Goal: Information Seeking & Learning: Check status

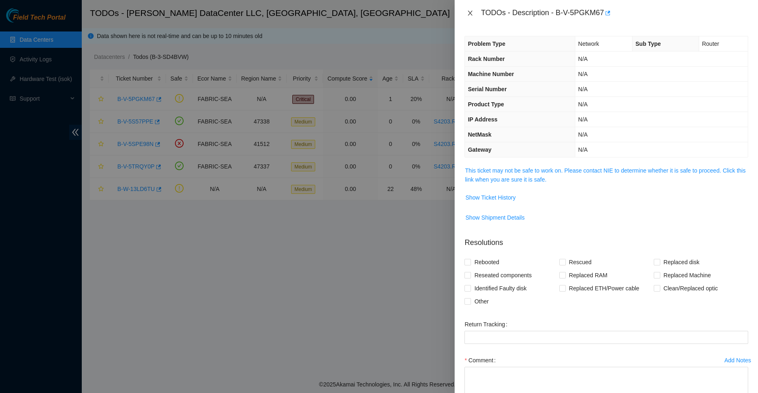
click at [472, 13] on icon "close" at bounding box center [470, 13] width 7 height 7
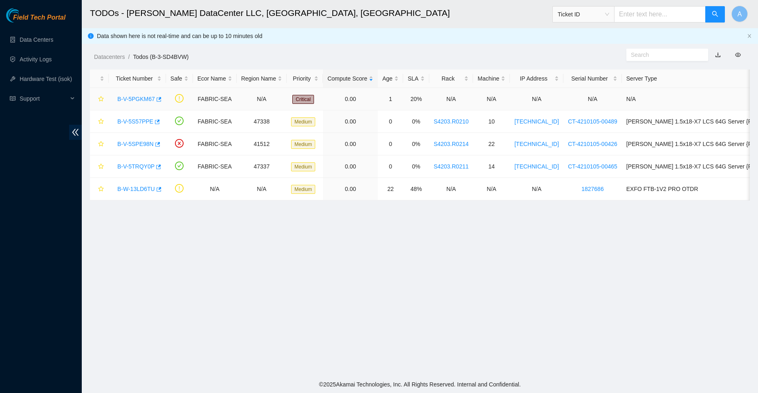
click at [134, 98] on link "B-V-5PGKM67" at bounding box center [136, 99] width 38 height 7
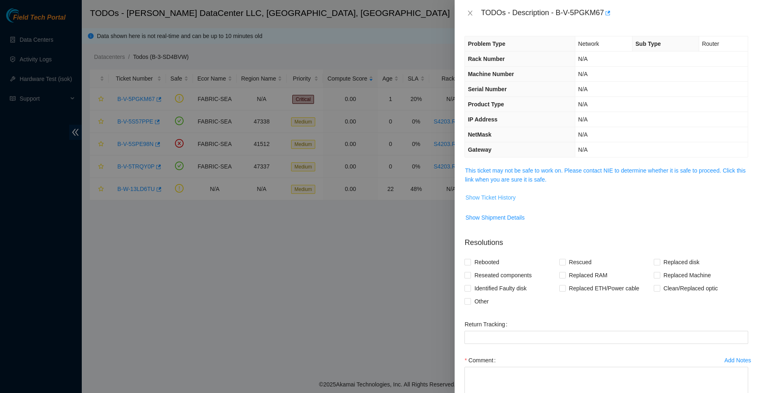
click at [491, 197] on span "Show Ticket History" at bounding box center [490, 197] width 50 height 9
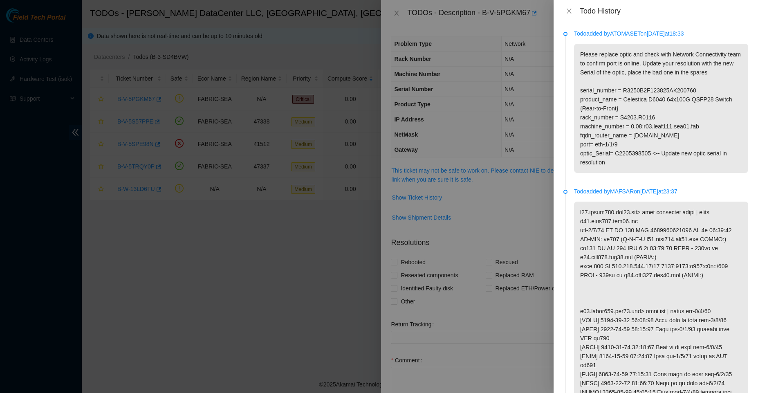
drag, startPoint x: 611, startPoint y: 34, endPoint x: 644, endPoint y: 34, distance: 33.1
click at [644, 34] on p "Todo added by ATOMASET on 2025-08-14 at 18:33" at bounding box center [661, 33] width 174 height 9
copy p "ATOMASET"
click at [565, 12] on button "Close" at bounding box center [568, 11] width 11 height 8
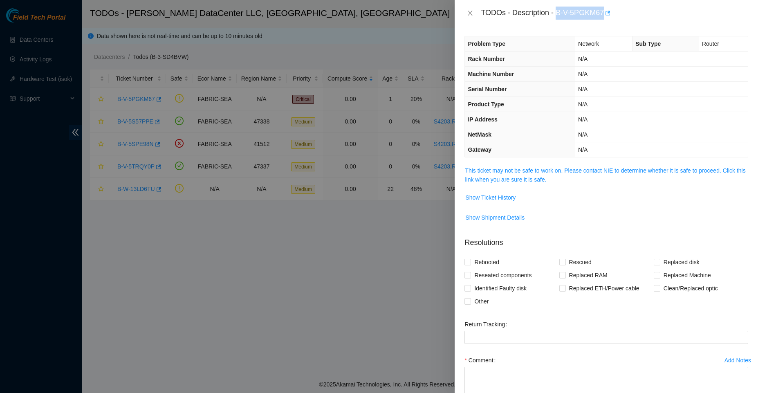
drag, startPoint x: 555, startPoint y: 13, endPoint x: 604, endPoint y: 13, distance: 49.0
click at [604, 13] on div "TODOs - Description - B-V-5PGKM67" at bounding box center [614, 13] width 267 height 13
copy div "B-V-5PGKM67"
click at [326, 248] on div at bounding box center [379, 196] width 758 height 393
click at [468, 7] on div "TODOs - Description - B-V-5PGKM67" at bounding box center [606, 13] width 284 height 13
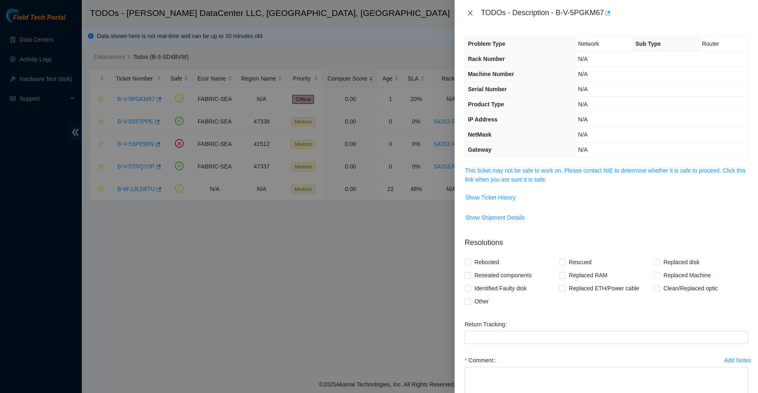
click at [472, 15] on icon "close" at bounding box center [470, 13] width 7 height 7
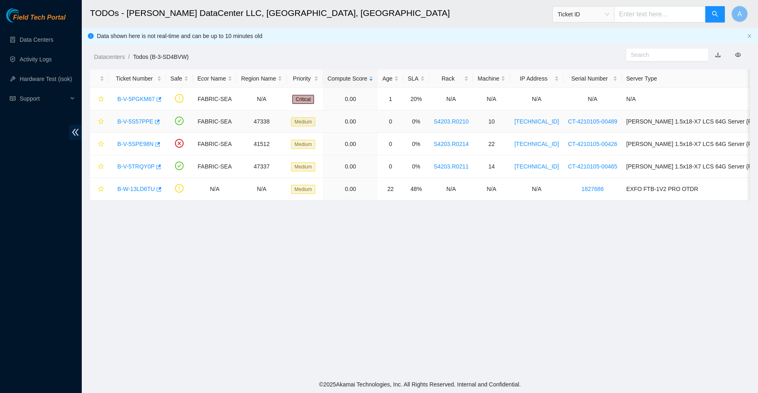
click at [143, 121] on link "B-V-5S57PPE" at bounding box center [135, 121] width 36 height 7
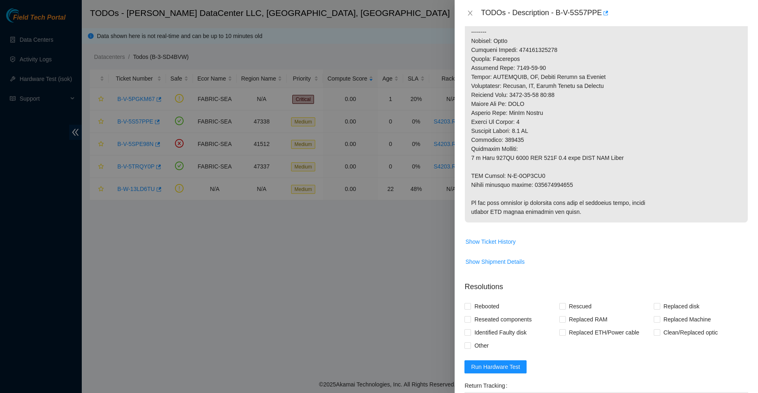
scroll to position [381, 0]
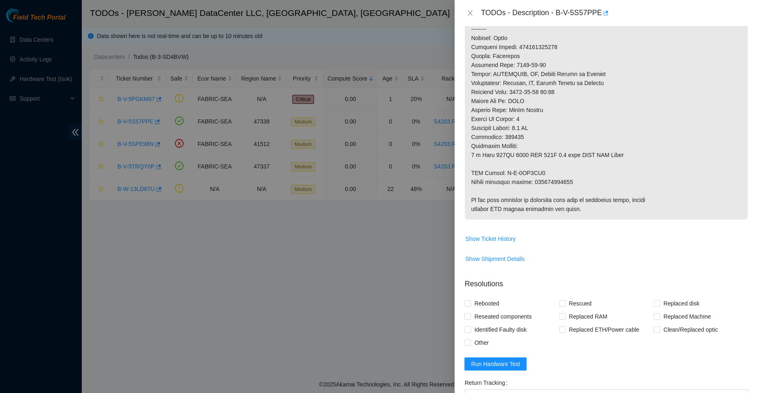
click at [558, 176] on p at bounding box center [606, 2] width 283 height 435
click at [557, 181] on p at bounding box center [606, 2] width 283 height 435
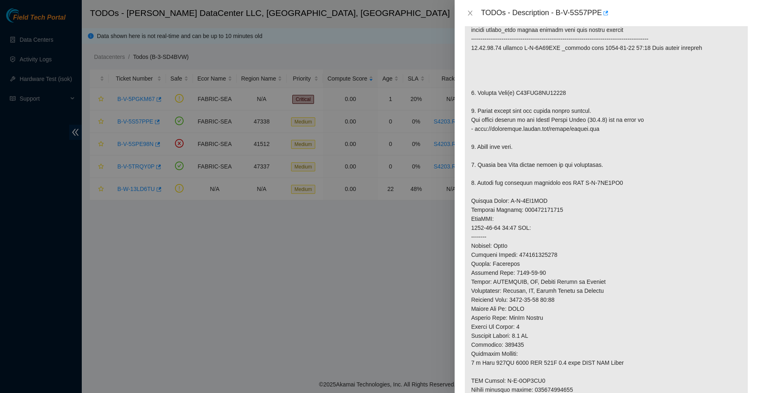
scroll to position [179, 0]
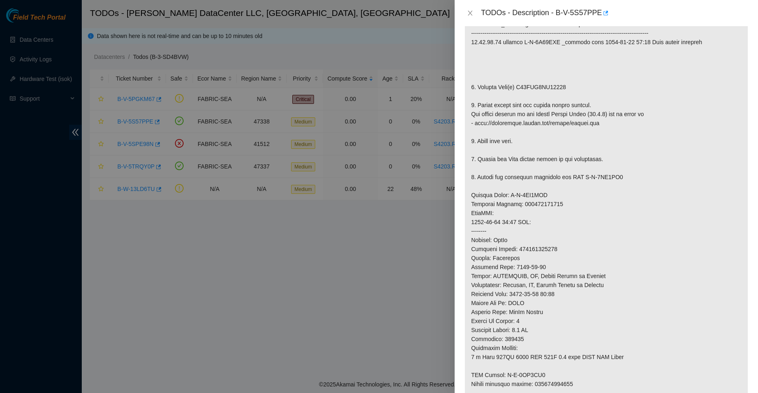
click at [541, 207] on p at bounding box center [606, 204] width 283 height 435
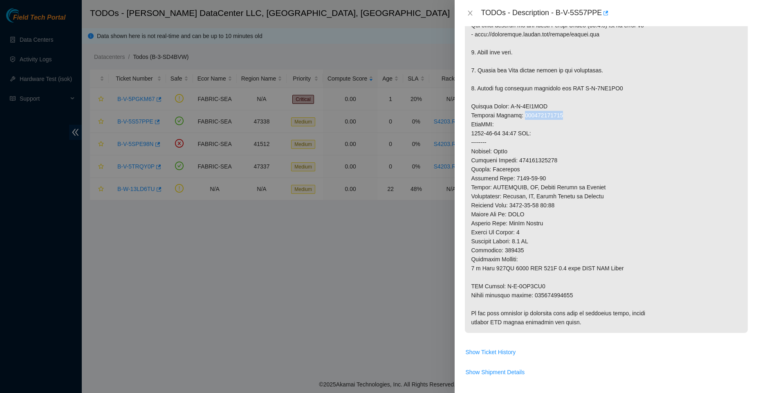
scroll to position [269, 0]
click at [536, 161] on p at bounding box center [606, 114] width 283 height 435
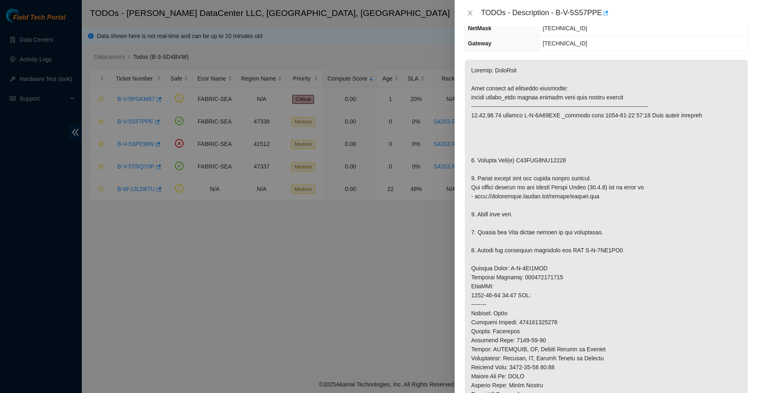
scroll to position [90, 0]
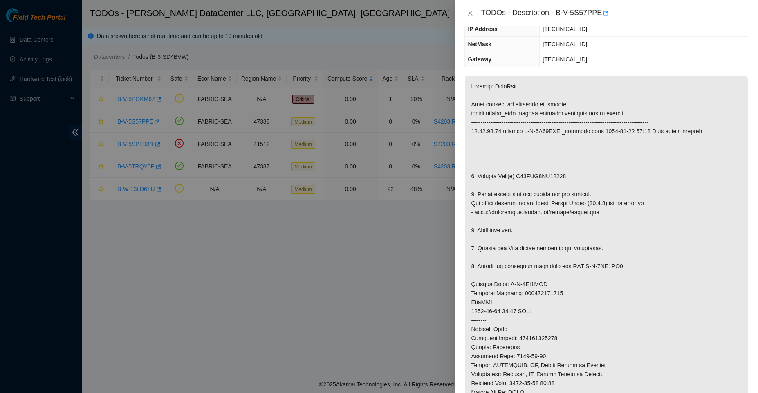
click at [472, 18] on div "TODOs - Description - B-V-5S57PPE" at bounding box center [606, 13] width 284 height 13
click at [472, 13] on icon "close" at bounding box center [470, 13] width 7 height 7
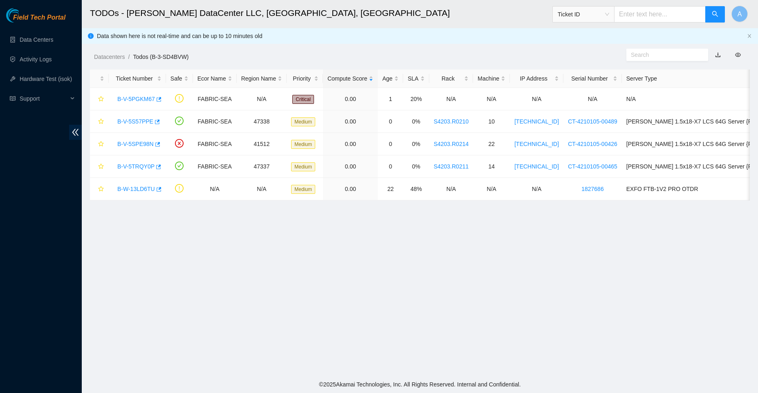
scroll to position [126, 0]
click at [142, 143] on link "B-V-5SPE98N" at bounding box center [135, 144] width 36 height 7
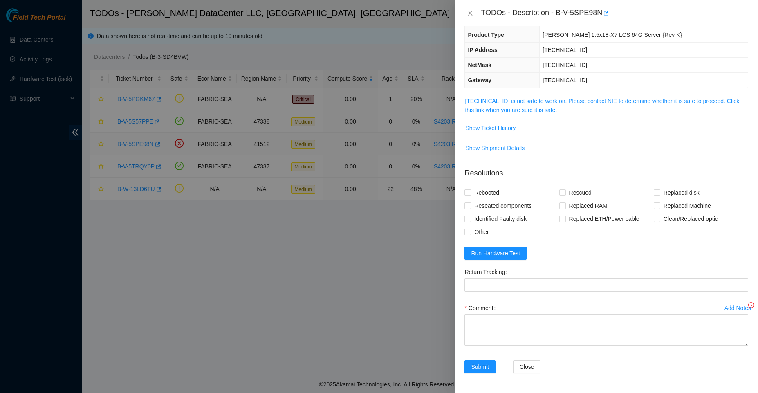
scroll to position [54, 0]
click at [488, 129] on span "Show Ticket History" at bounding box center [490, 127] width 50 height 9
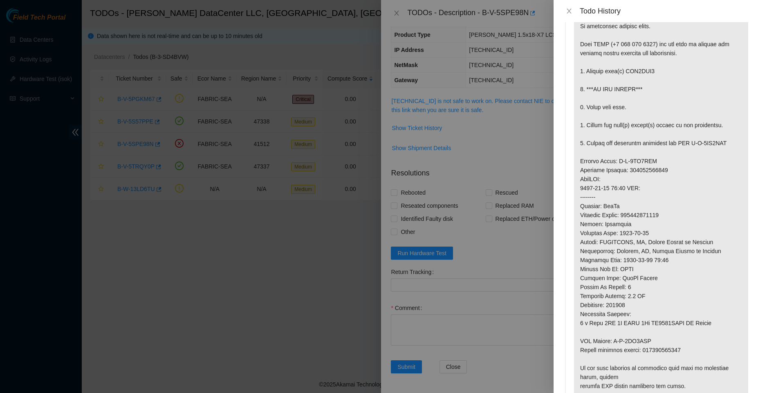
scroll to position [0, 0]
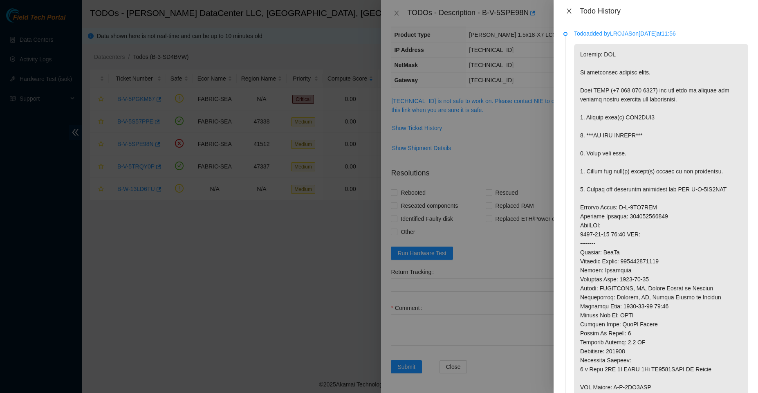
click at [571, 11] on icon "close" at bounding box center [569, 11] width 7 height 7
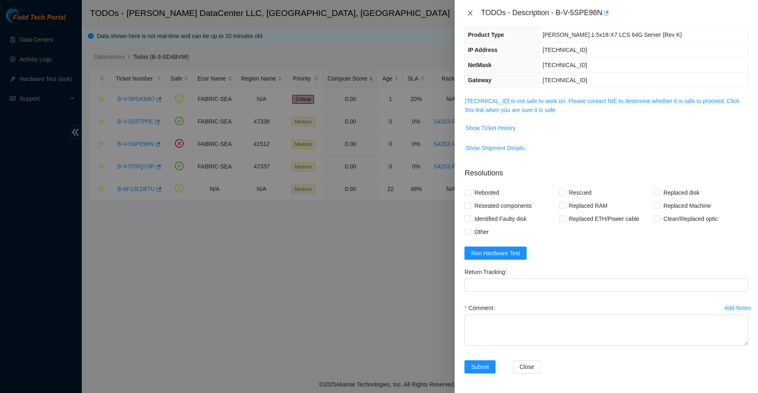
click at [468, 12] on icon "close" at bounding box center [470, 13] width 7 height 7
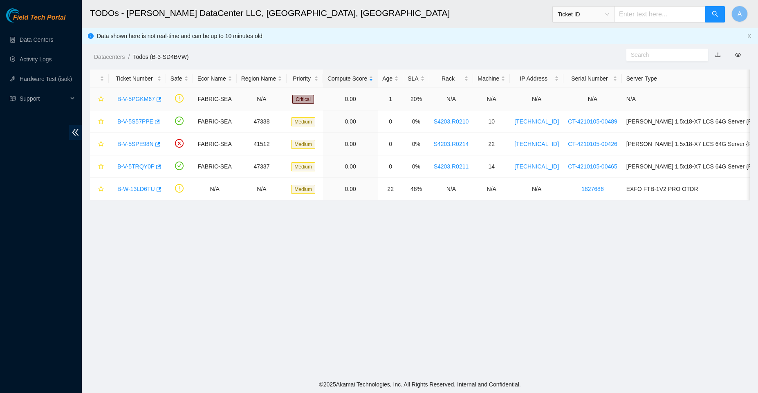
scroll to position [72, 0]
click at [141, 119] on link "B-V-5S57PPE" at bounding box center [135, 121] width 36 height 7
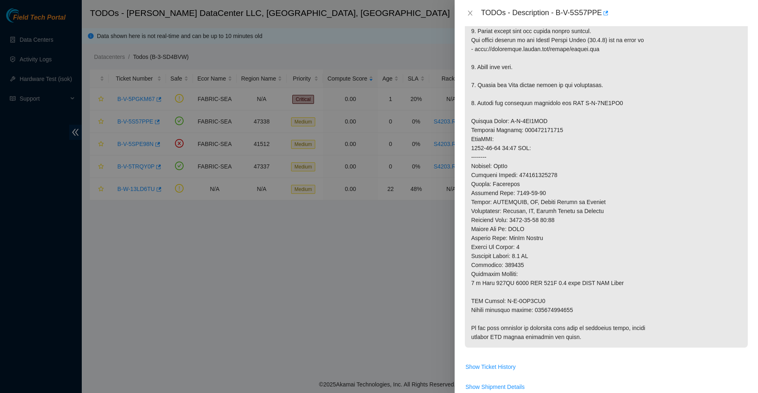
scroll to position [252, 0]
click at [472, 11] on icon "close" at bounding box center [470, 13] width 4 height 5
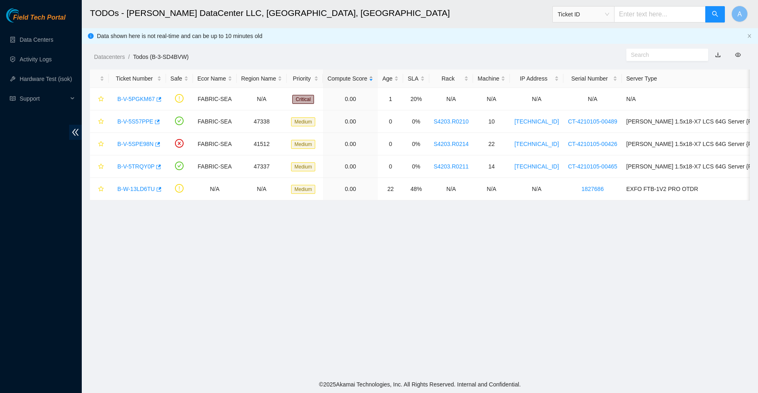
scroll to position [156, 0]
drag, startPoint x: 114, startPoint y: 123, endPoint x: 152, endPoint y: 126, distance: 38.2
click at [152, 126] on div "B-V-5S57PPE" at bounding box center [137, 121] width 48 height 13
copy link "B-V-5S57PPE"
click at [666, 257] on main "TODOs - Sabey DataCenter LLC, Tukwila, WA Ticket ID A Data shown here is not re…" at bounding box center [420, 188] width 676 height 376
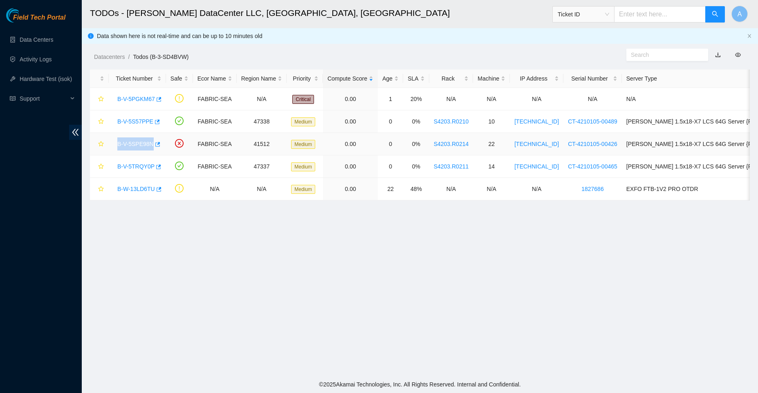
drag, startPoint x: 110, startPoint y: 143, endPoint x: 160, endPoint y: 139, distance: 50.4
click at [160, 139] on td "B-V-5SPE98N" at bounding box center [137, 144] width 57 height 22
copy link "B-V-5SPE98N"
click at [485, 348] on main "TODOs - Sabey DataCenter LLC, Tukwila, WA Ticket ID A Data shown here is not re…" at bounding box center [420, 188] width 676 height 376
click at [142, 163] on link "B-V-5TRQY0P" at bounding box center [135, 166] width 37 height 7
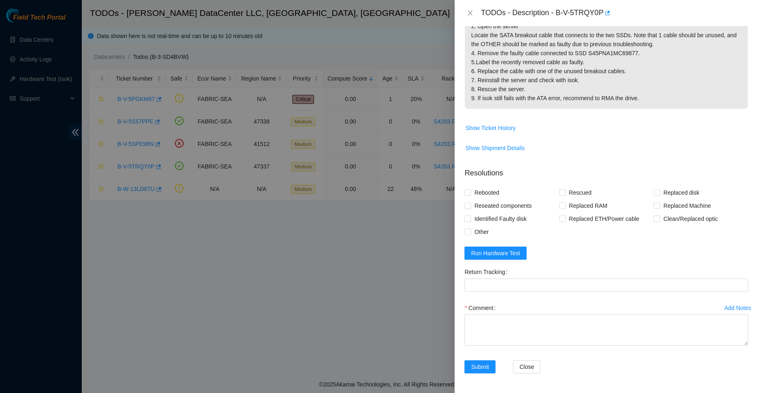
scroll to position [0, 0]
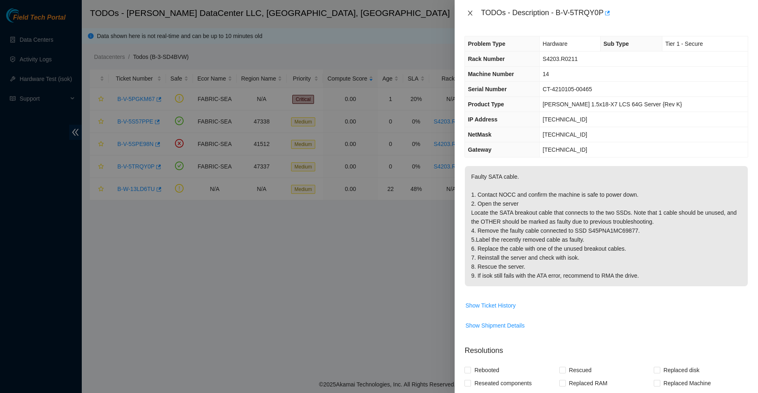
click at [472, 12] on icon "close" at bounding box center [470, 13] width 7 height 7
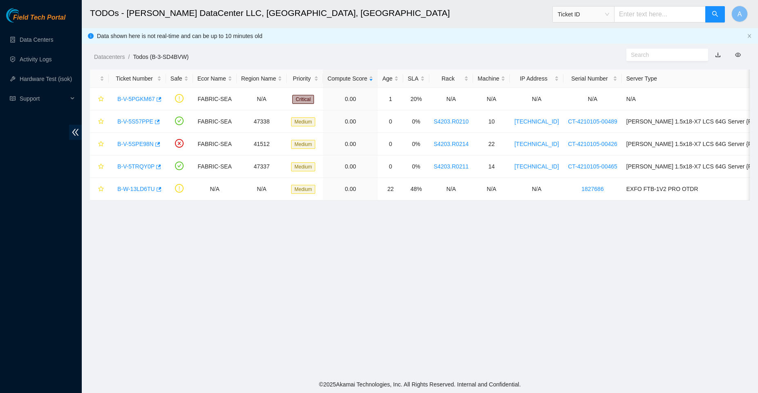
click at [205, 364] on main "TODOs - Sabey DataCenter LLC, Tukwila, WA Ticket ID A Data shown here is not re…" at bounding box center [420, 188] width 676 height 376
click at [453, 302] on main "TODOs - Sabey DataCenter LLC, Tukwila, WA Ticket ID A Data shown here is not re…" at bounding box center [420, 188] width 676 height 376
click at [140, 119] on link "B-V-5S57PPE" at bounding box center [135, 121] width 36 height 7
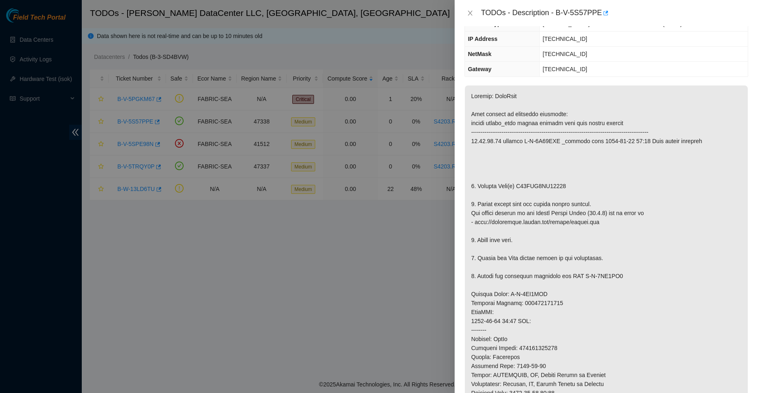
scroll to position [82, 0]
click at [467, 14] on icon "close" at bounding box center [470, 13] width 7 height 7
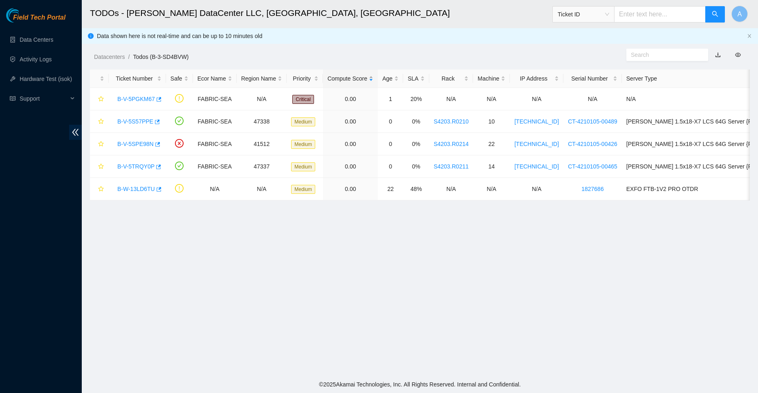
scroll to position [118, 0]
click at [148, 162] on div "B-V-5TRQY0P" at bounding box center [137, 166] width 48 height 13
click at [146, 167] on link "B-V-5TRQY0P" at bounding box center [135, 166] width 37 height 7
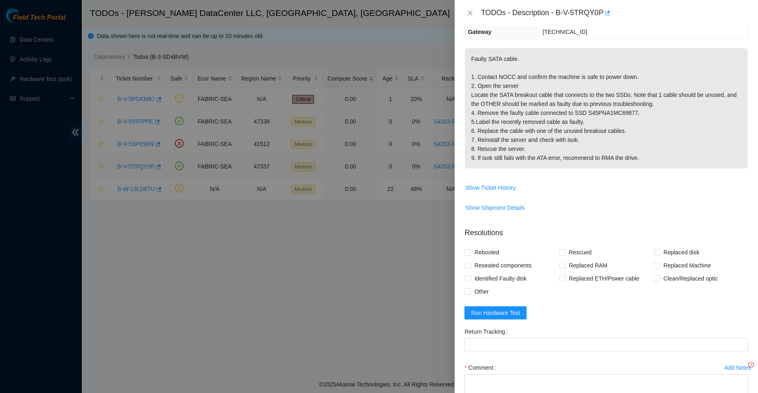
scroll to position [82, 0]
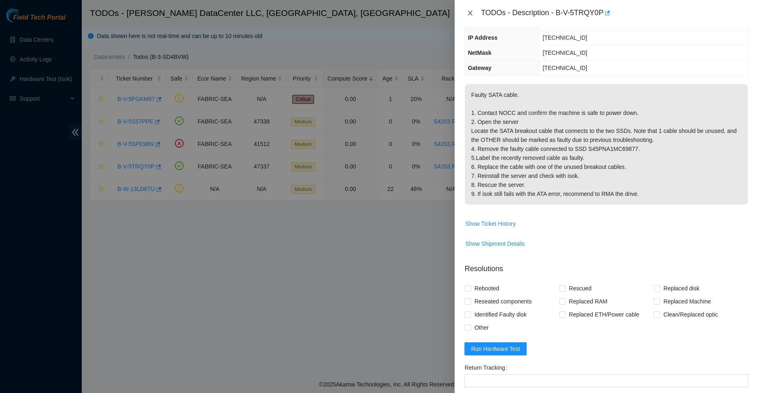
click at [469, 16] on icon "close" at bounding box center [470, 13] width 7 height 7
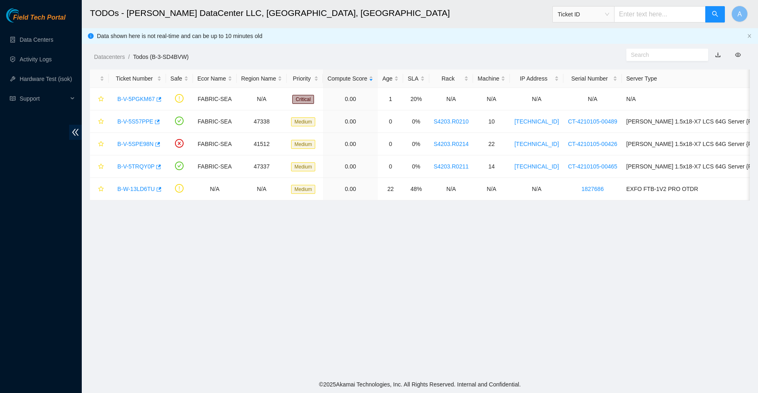
scroll to position [118, 0]
drag, startPoint x: 113, startPoint y: 145, endPoint x: 152, endPoint y: 148, distance: 39.3
click at [152, 148] on td "B-V-5SPE98N" at bounding box center [137, 144] width 57 height 22
copy link "B-V-5SPE98N"
click at [139, 121] on link "B-V-5S57PPE" at bounding box center [135, 121] width 36 height 7
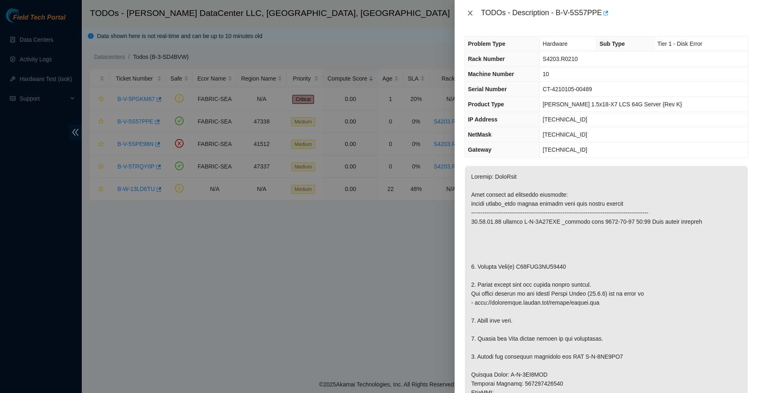
click at [470, 12] on icon "close" at bounding box center [470, 13] width 7 height 7
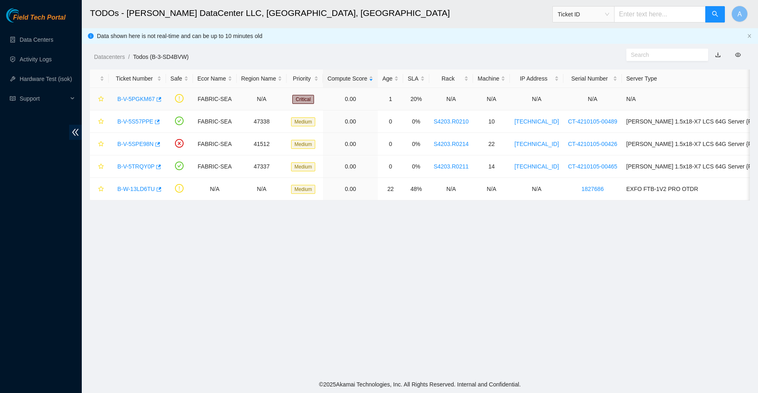
click at [136, 97] on link "B-V-5PGKM67" at bounding box center [136, 99] width 38 height 7
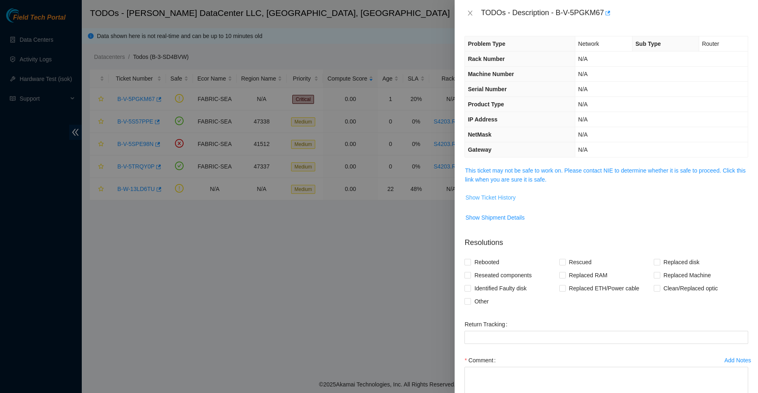
click at [470, 197] on span "Show Ticket History" at bounding box center [490, 197] width 50 height 9
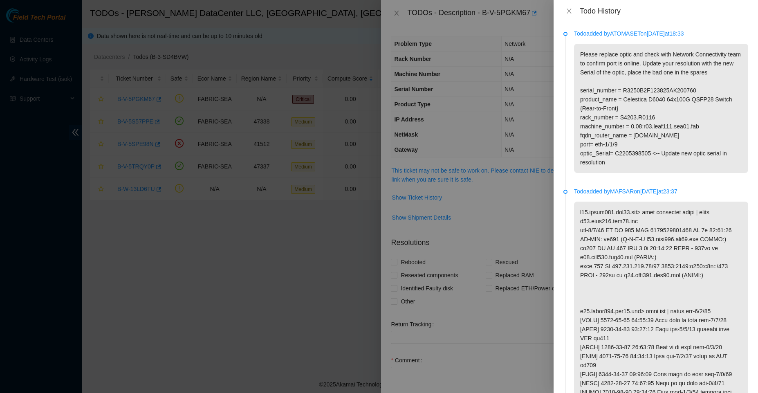
click at [698, 143] on p "Please replace optic and check with Network Connectivity team to confirm port i…" at bounding box center [661, 108] width 174 height 129
click at [106, 224] on div at bounding box center [379, 196] width 758 height 393
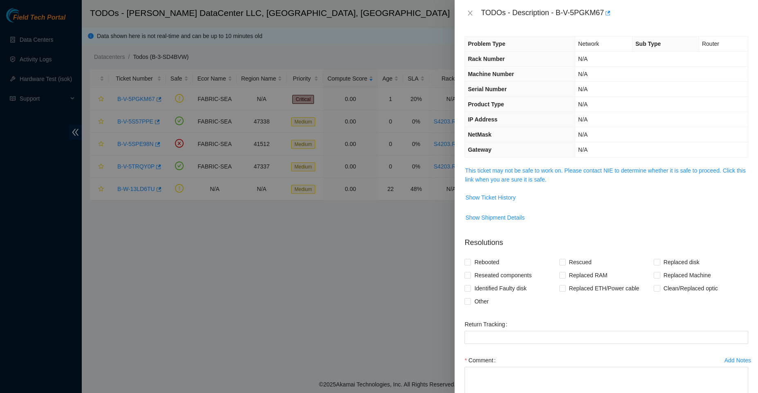
click at [298, 343] on div at bounding box center [379, 196] width 758 height 393
click at [472, 14] on icon "close" at bounding box center [470, 13] width 7 height 7
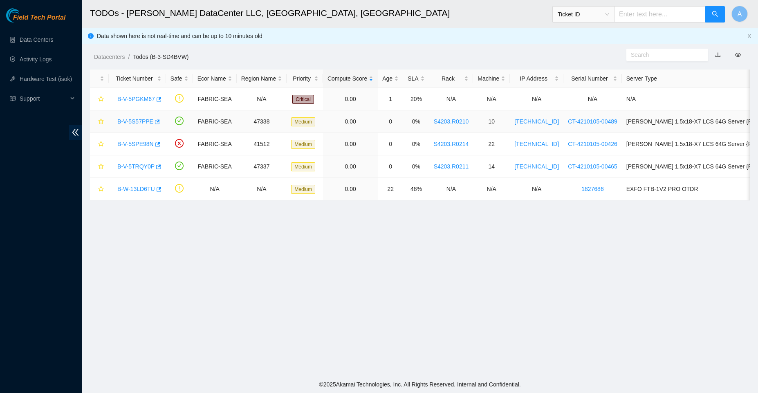
click at [134, 121] on link "B-V-5S57PPE" at bounding box center [135, 121] width 36 height 7
